Goal: Task Accomplishment & Management: Use online tool/utility

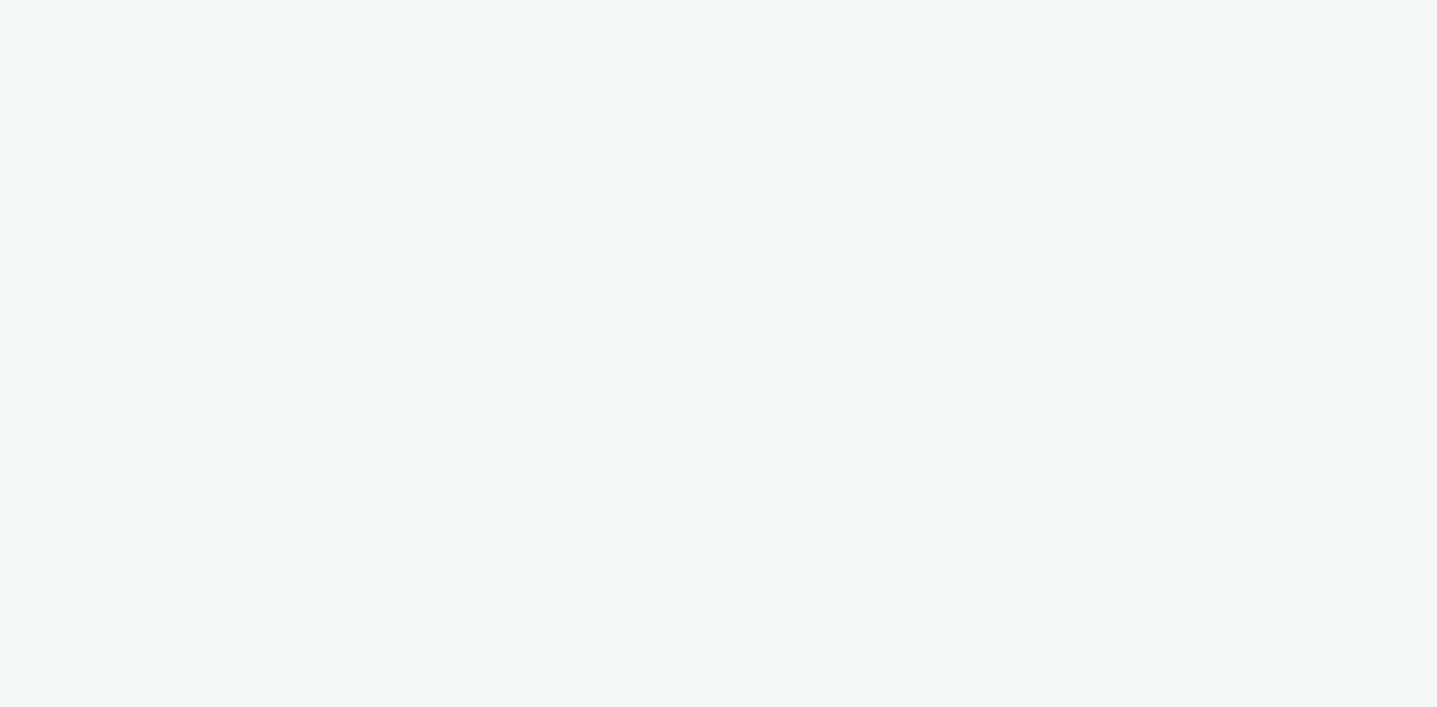
select select "d57a0b46-ef33-4938-977b-e6d07593e41f"
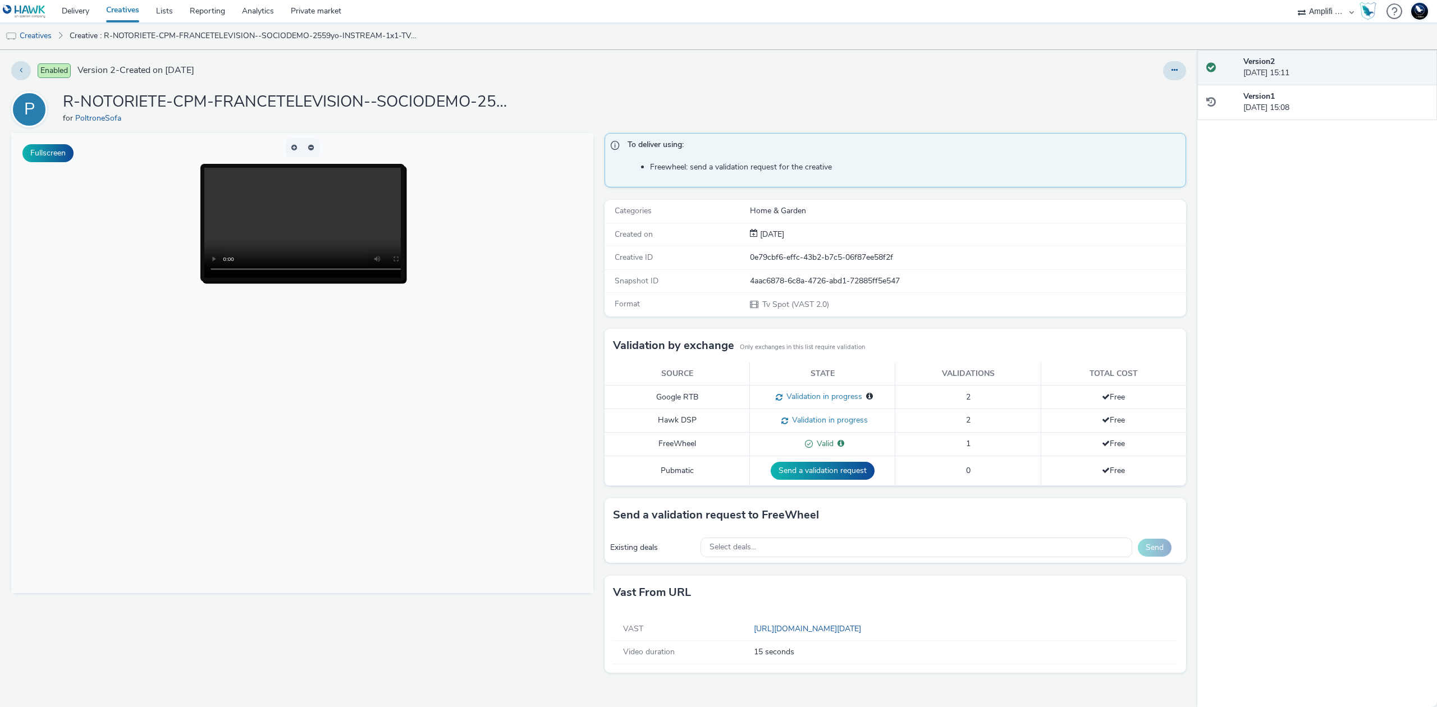
click at [108, 283] on body at bounding box center [302, 363] width 582 height 460
click at [1303, 463] on div "Version 2 12 September 2025, 15:11 Version 1 12 September 2025, 15:08" at bounding box center [1317, 378] width 240 height 657
click at [866, 634] on link "https://videos-pub.ftv-publicite.fr/media/creations/69900/51083/dan_poltrone_w3…" at bounding box center [810, 629] width 112 height 11
